Goal: Information Seeking & Learning: Find specific fact

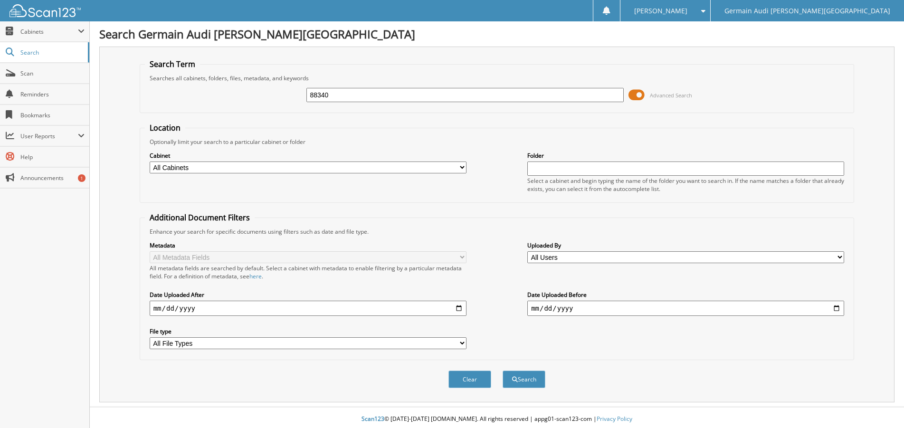
type input "88340"
click at [503, 371] on button "Search" at bounding box center [524, 380] width 43 height 18
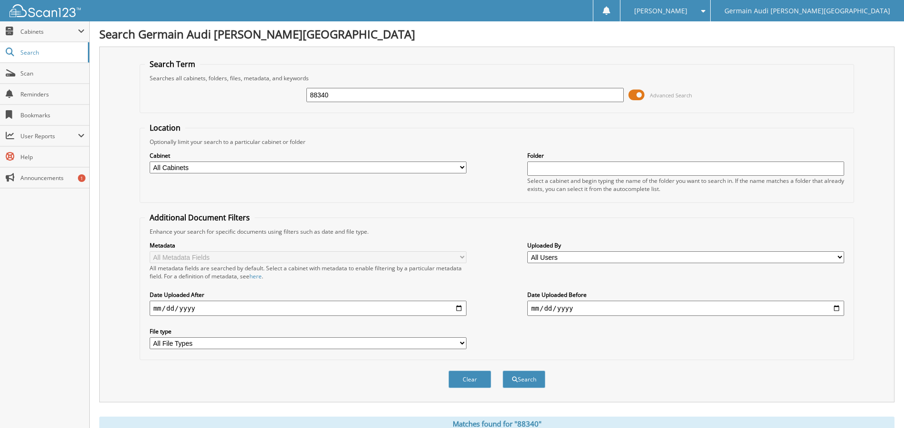
click at [635, 100] on span at bounding box center [637, 95] width 16 height 14
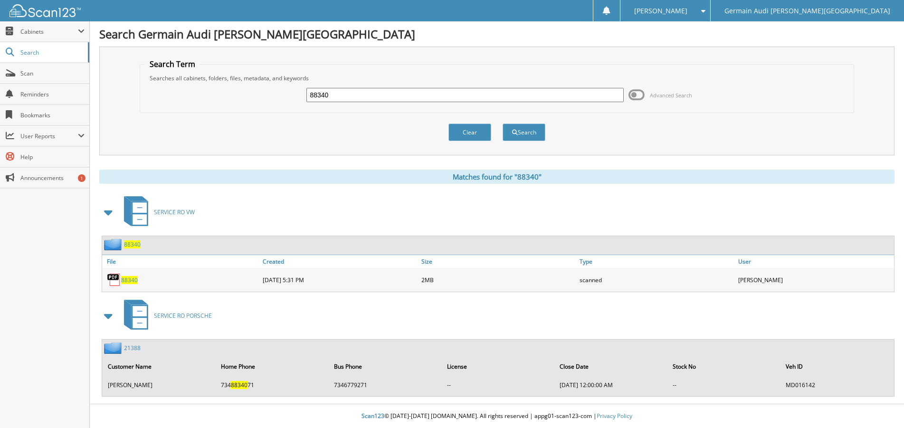
click at [125, 280] on div "88340" at bounding box center [181, 279] width 158 height 19
click at [125, 284] on span "88340" at bounding box center [129, 280] width 17 height 8
